Goal: Navigation & Orientation: Find specific page/section

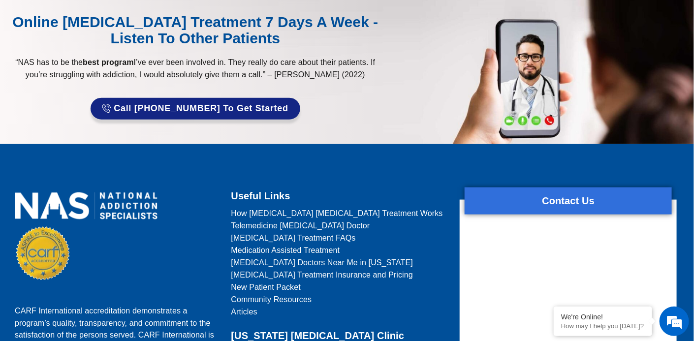
click at [287, 285] on span "New Patient Packet" at bounding box center [265, 287] width 69 height 12
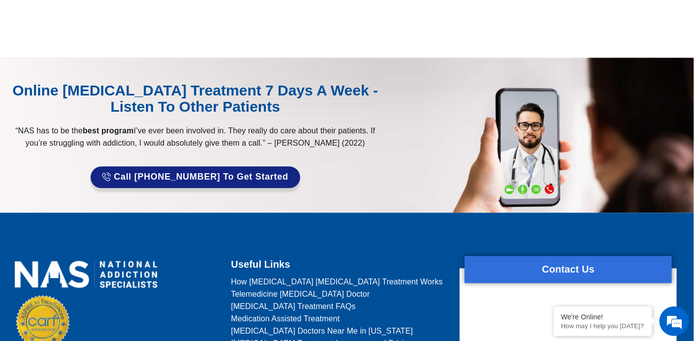
scroll to position [886, 0]
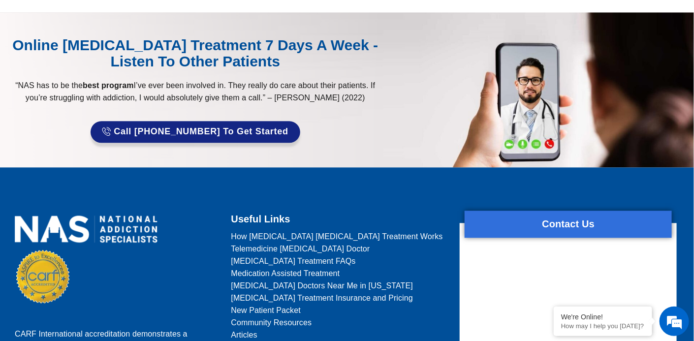
click at [290, 270] on span "Medication Assisted Treatment" at bounding box center [285, 273] width 109 height 12
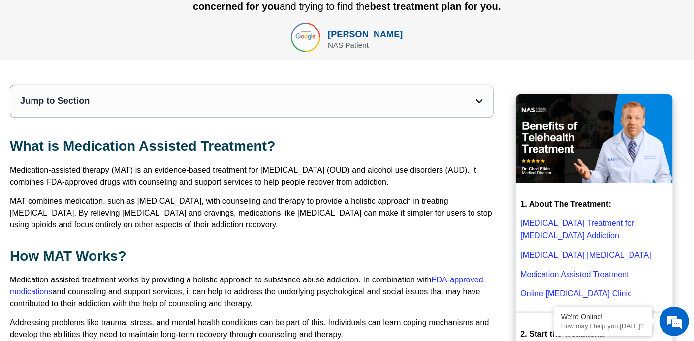
scroll to position [345, 0]
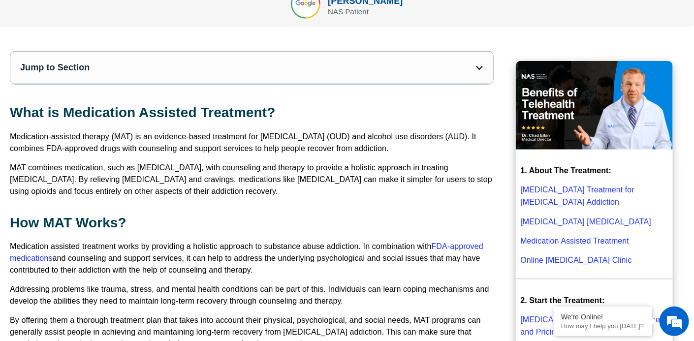
click at [477, 67] on icon "Open table of contents" at bounding box center [479, 68] width 7 height 8
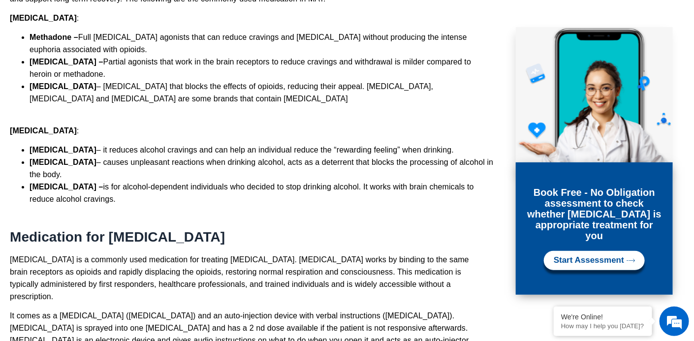
scroll to position [1132, 0]
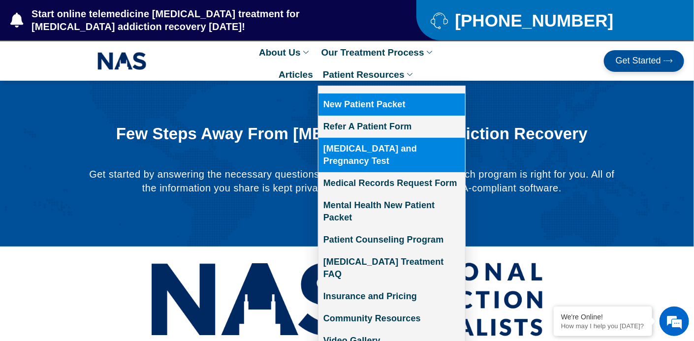
click at [412, 147] on link "[MEDICAL_DATA] and Pregnancy Test" at bounding box center [392, 155] width 147 height 34
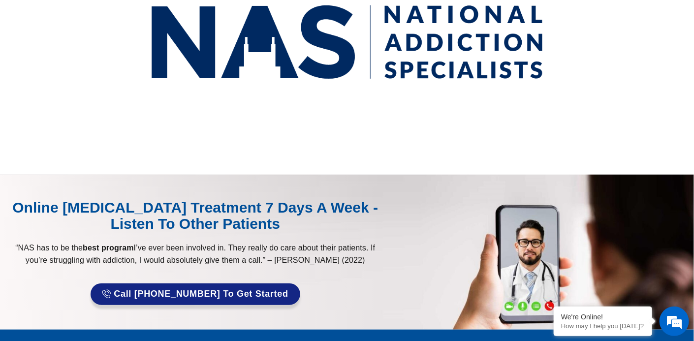
scroll to position [394, 0]
